Goal: Communication & Community: Share content

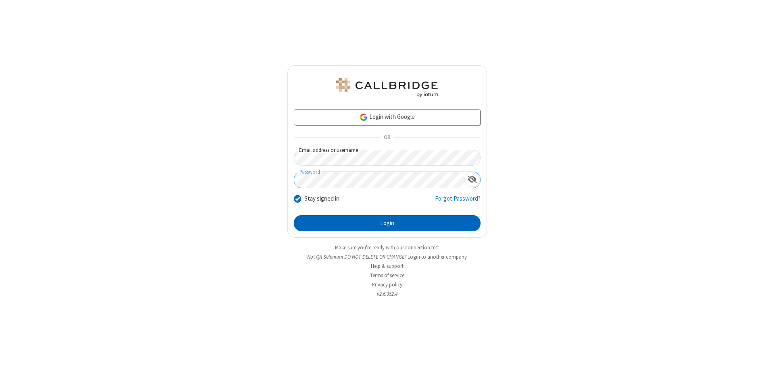
click at [387, 223] on button "Login" at bounding box center [387, 223] width 187 height 16
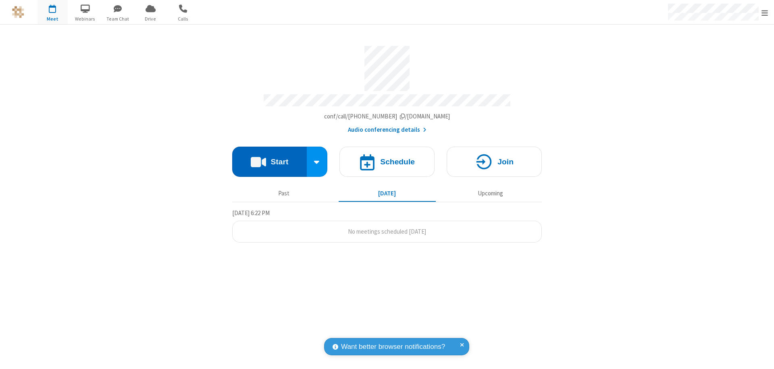
click at [269, 158] on button "Start" at bounding box center [269, 162] width 75 height 30
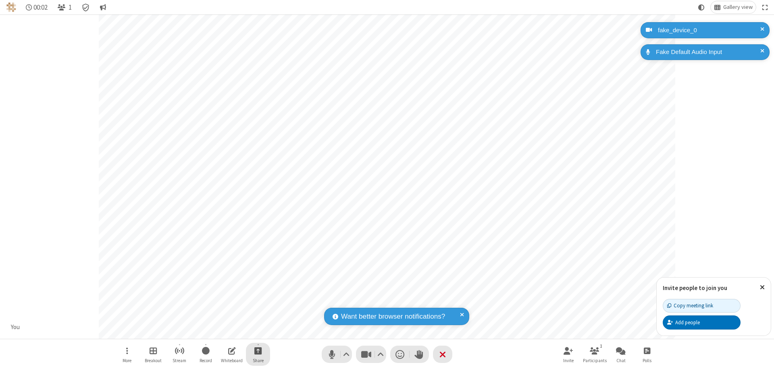
click at [258, 351] on span "Start sharing" at bounding box center [258, 351] width 8 height 10
click at [225, 331] on span "Share my screen" at bounding box center [225, 332] width 9 height 7
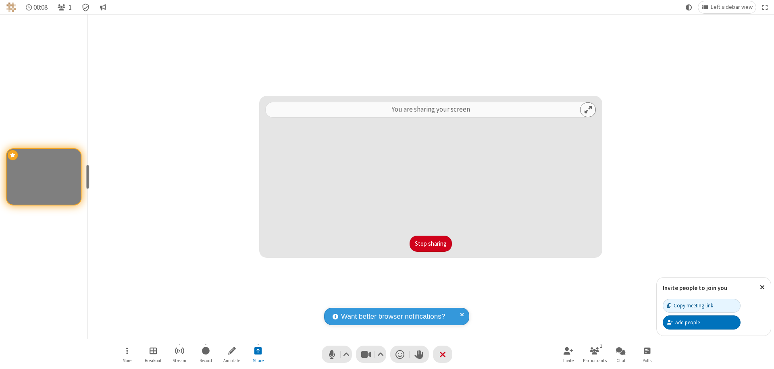
click at [431, 244] on button "Stop sharing" at bounding box center [431, 244] width 42 height 16
